Goal: Task Accomplishment & Management: Complete application form

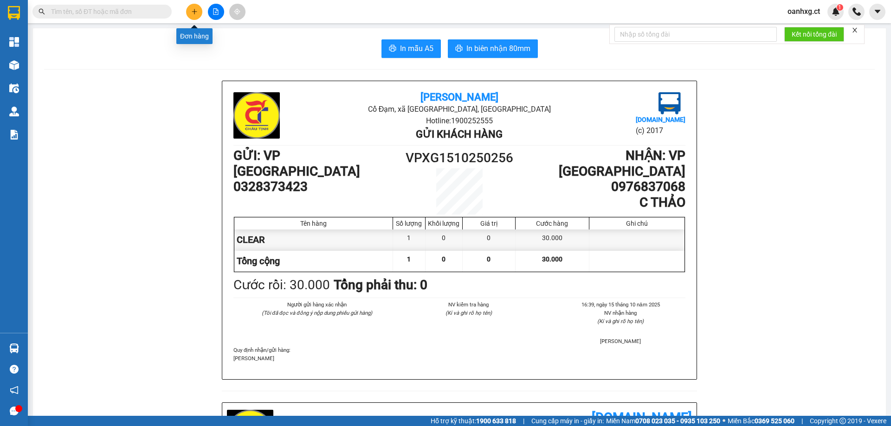
click at [197, 8] on button at bounding box center [194, 12] width 16 height 16
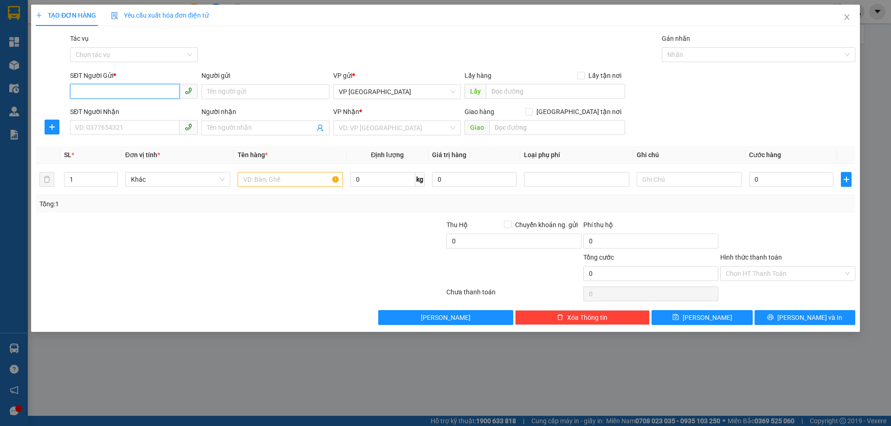
click at [152, 88] on input "SĐT Người Gửi *" at bounding box center [125, 91] width 110 height 15
type input "0902274222"
click at [142, 114] on div "0902274222 - [PERSON_NAME]" at bounding box center [134, 110] width 116 height 10
type input "CHÚ HẢI"
type input "0365627867"
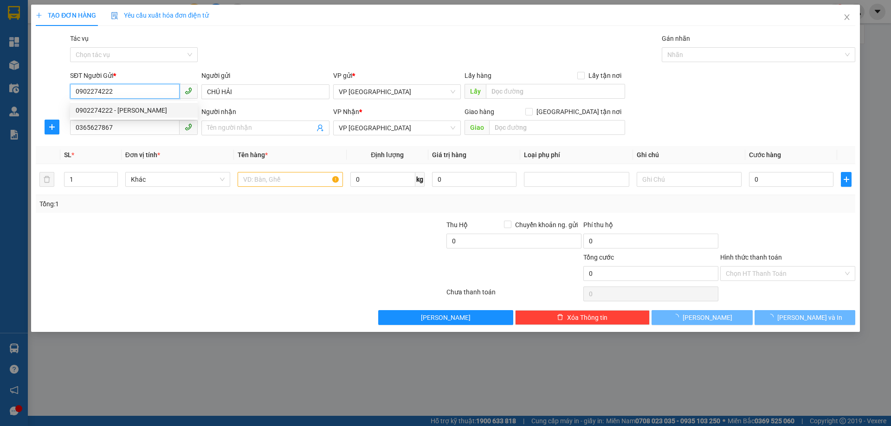
type input "40.000"
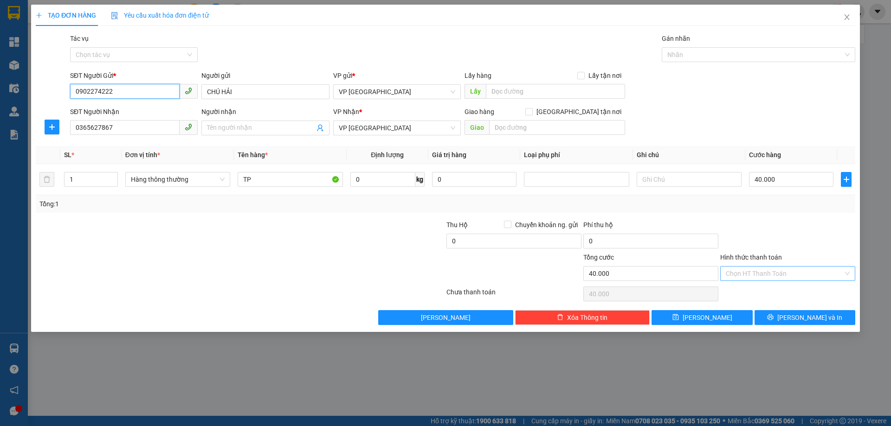
type input "0902274222"
drag, startPoint x: 778, startPoint y: 273, endPoint x: 779, endPoint y: 268, distance: 5.3
click at [778, 272] on input "Hình thức thanh toán" at bounding box center [784, 274] width 117 height 14
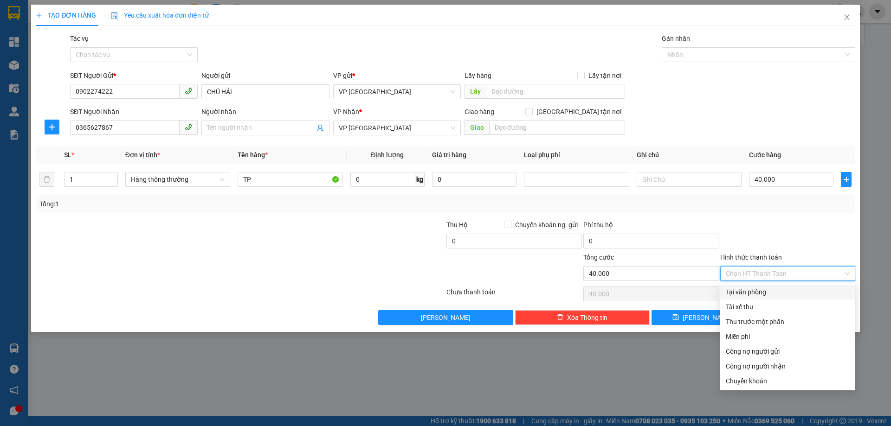
click at [762, 291] on div "Tại văn phòng" at bounding box center [788, 292] width 124 height 10
type input "0"
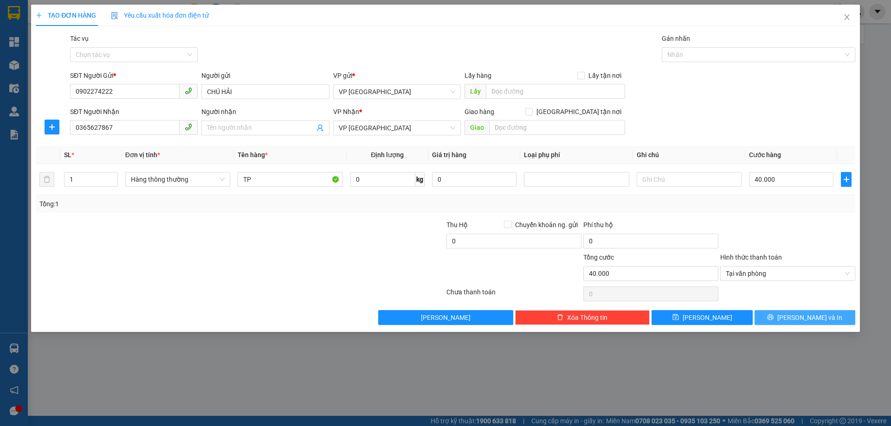
click at [799, 320] on span "[PERSON_NAME] và In" at bounding box center [809, 318] width 65 height 10
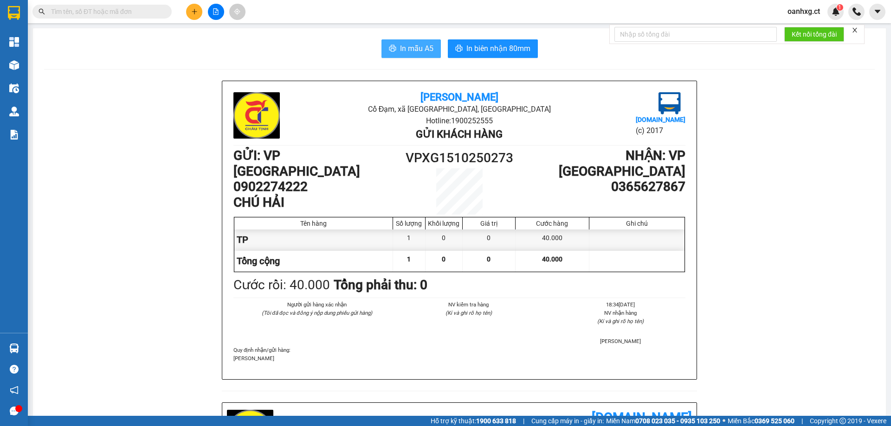
click at [420, 52] on span "In mẫu A5" at bounding box center [416, 49] width 33 height 12
